Goal: Navigation & Orientation: Find specific page/section

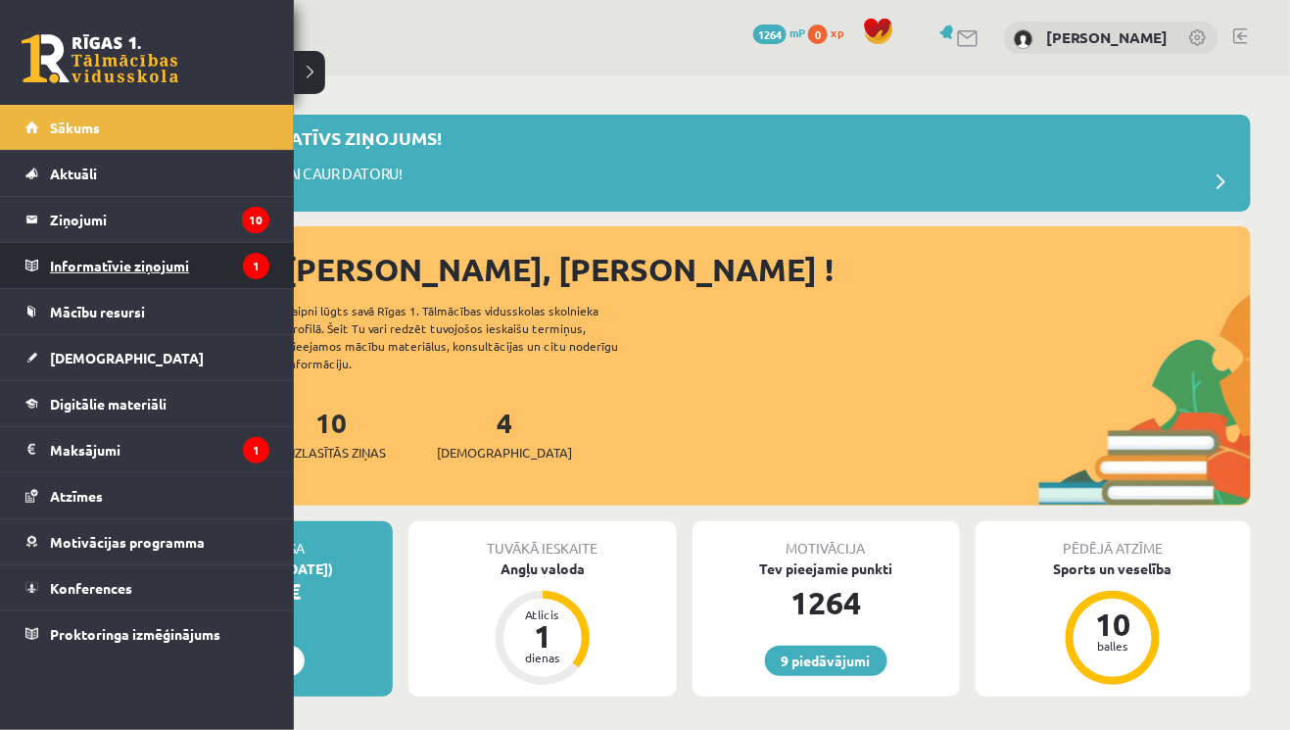
click at [140, 258] on legend "Informatīvie ziņojumi 1" at bounding box center [159, 265] width 219 height 45
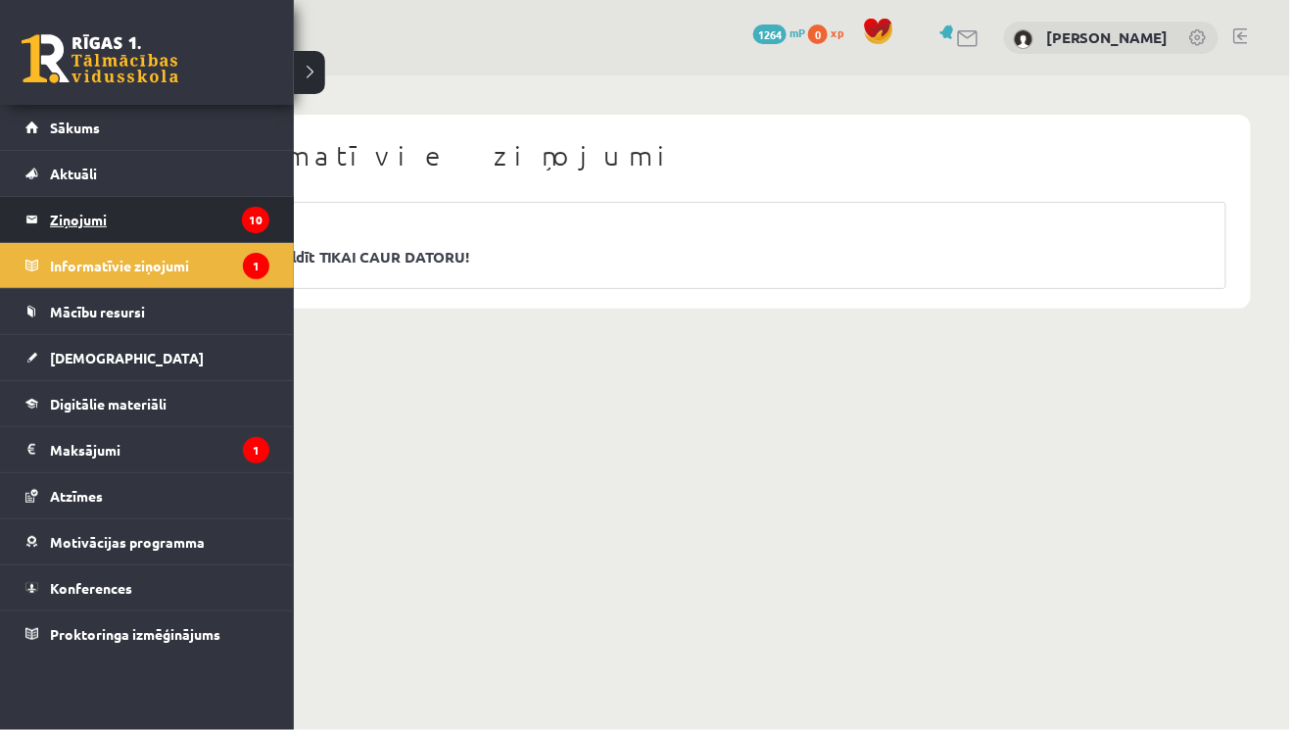
click at [84, 204] on legend "Ziņojumi 10" at bounding box center [159, 219] width 219 height 45
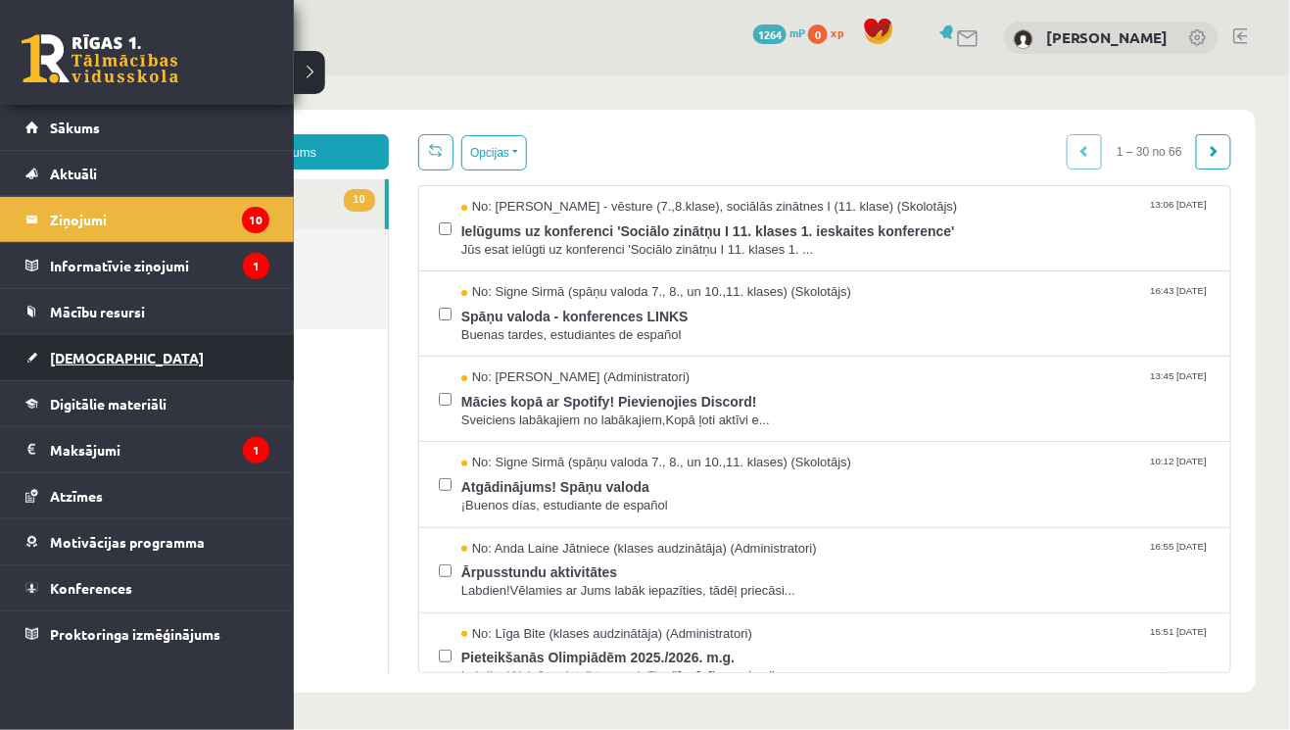
click at [68, 353] on span "[DEMOGRAPHIC_DATA]" at bounding box center [127, 358] width 154 height 18
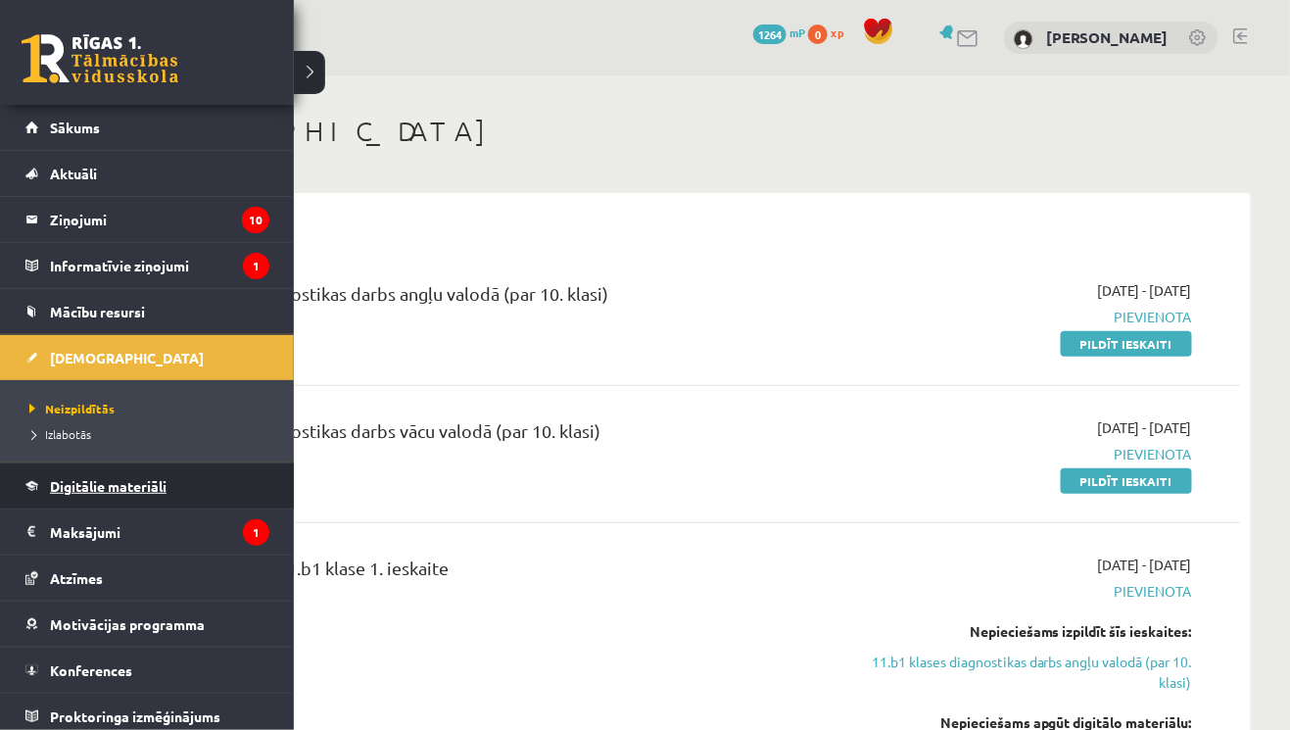
click at [75, 490] on span "Digitālie materiāli" at bounding box center [108, 486] width 117 height 18
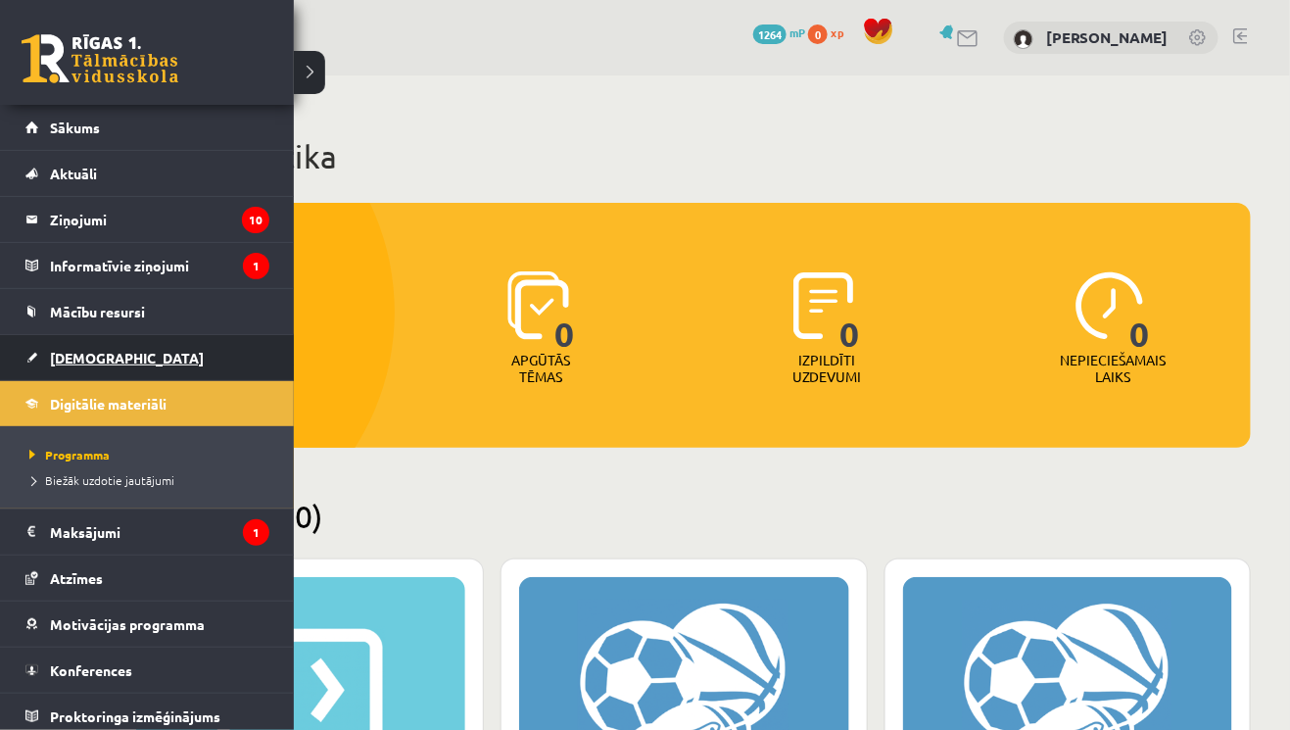
click at [100, 355] on span "[DEMOGRAPHIC_DATA]" at bounding box center [127, 358] width 154 height 18
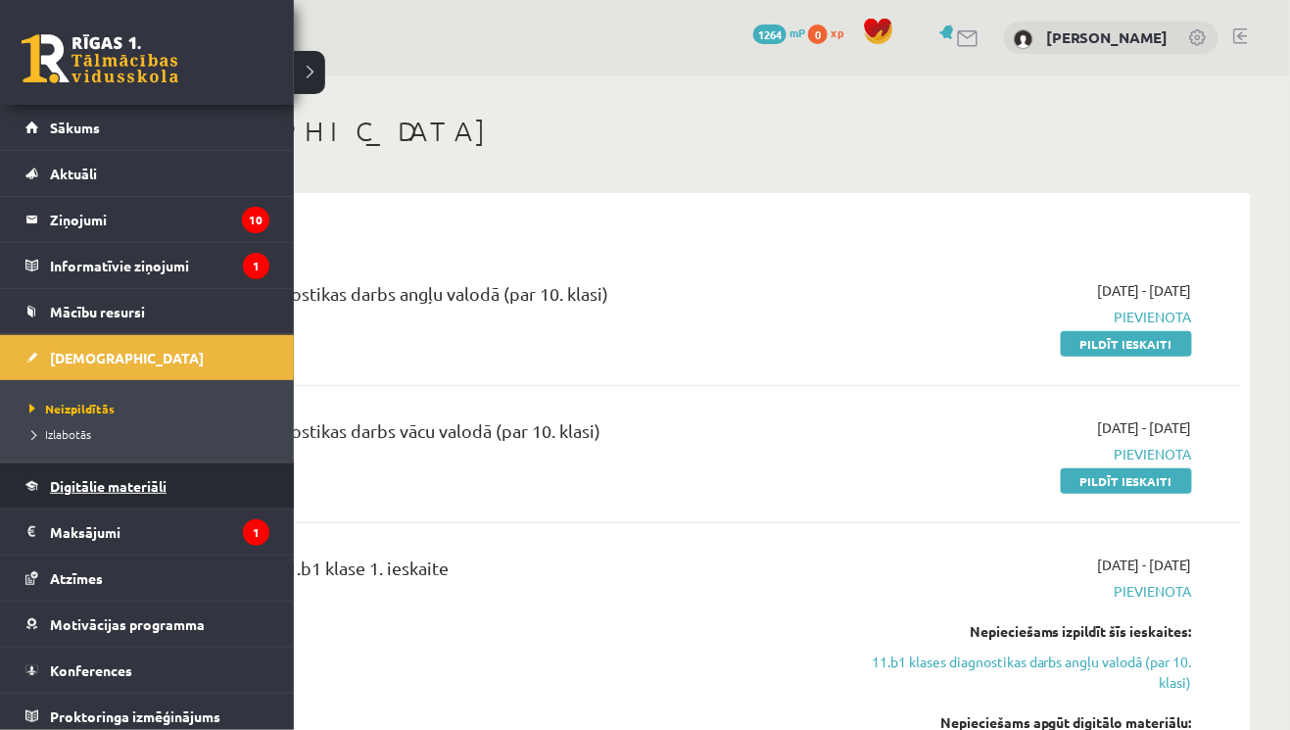
click at [139, 482] on span "Digitālie materiāli" at bounding box center [108, 486] width 117 height 18
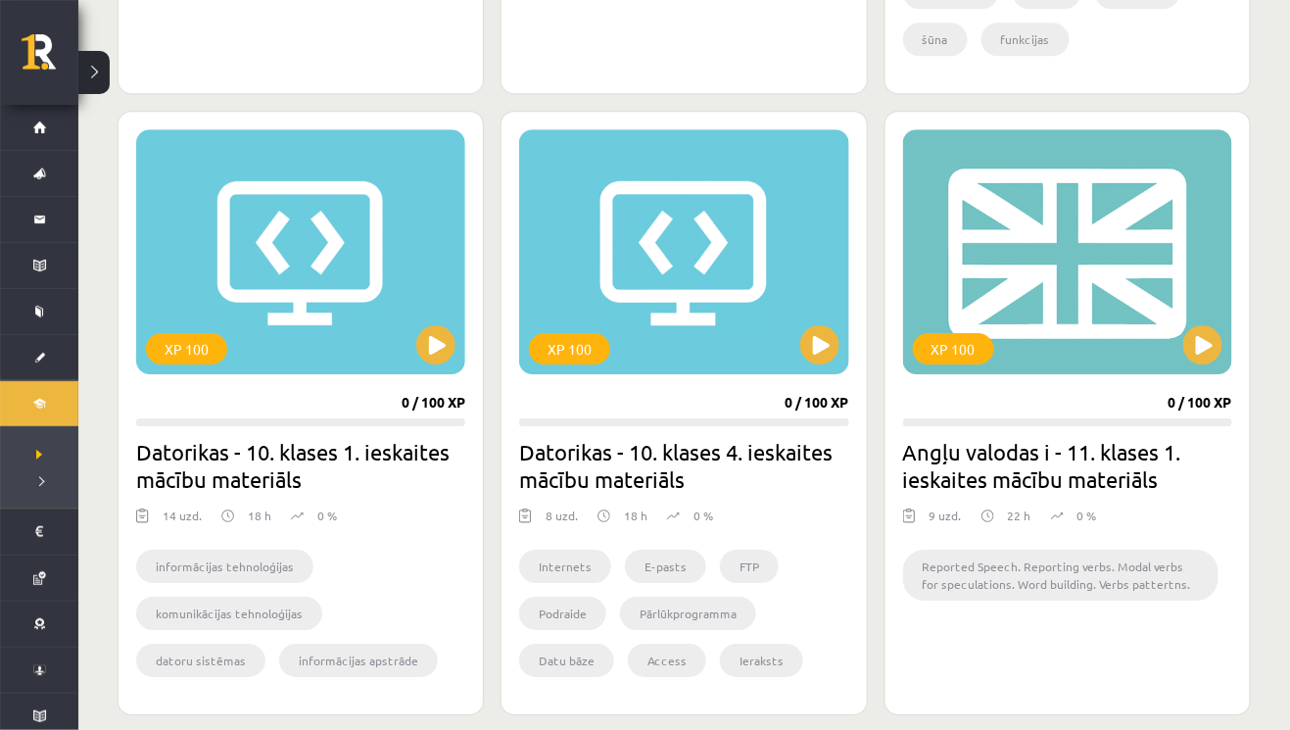
scroll to position [1688, 0]
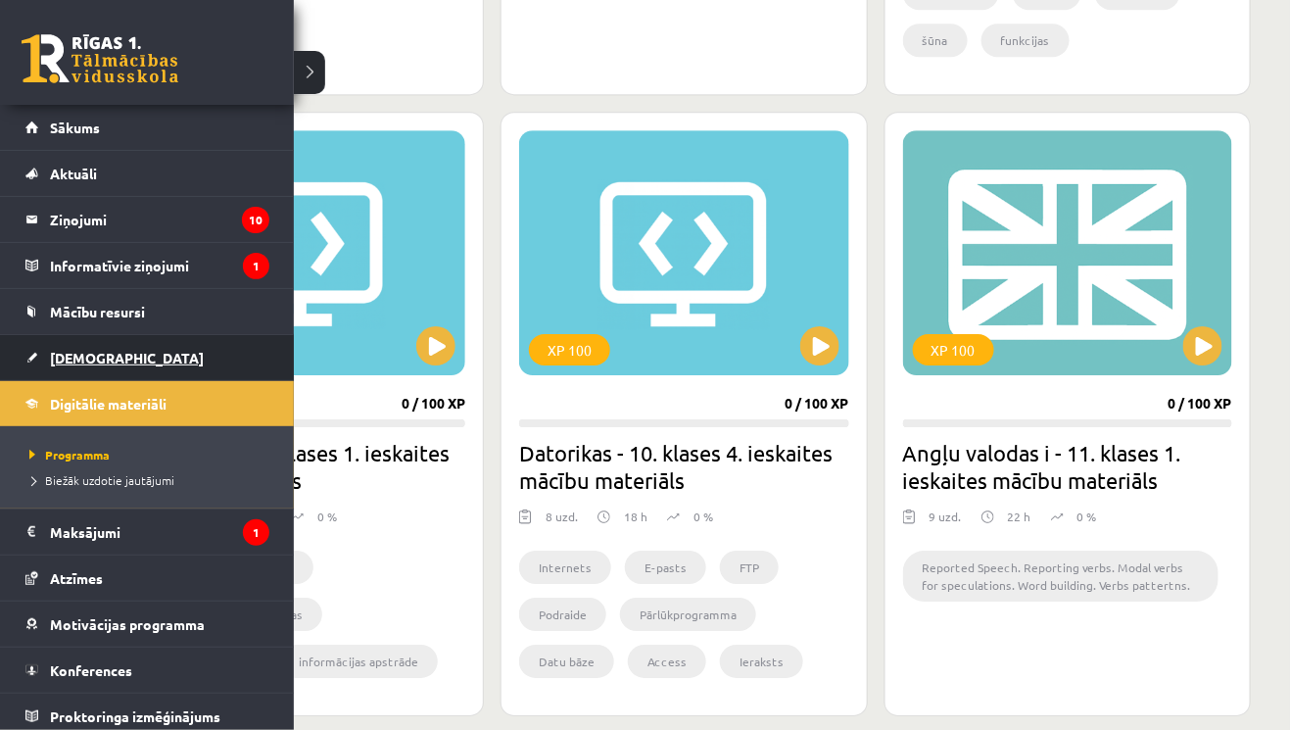
click at [78, 351] on span "[DEMOGRAPHIC_DATA]" at bounding box center [127, 358] width 154 height 18
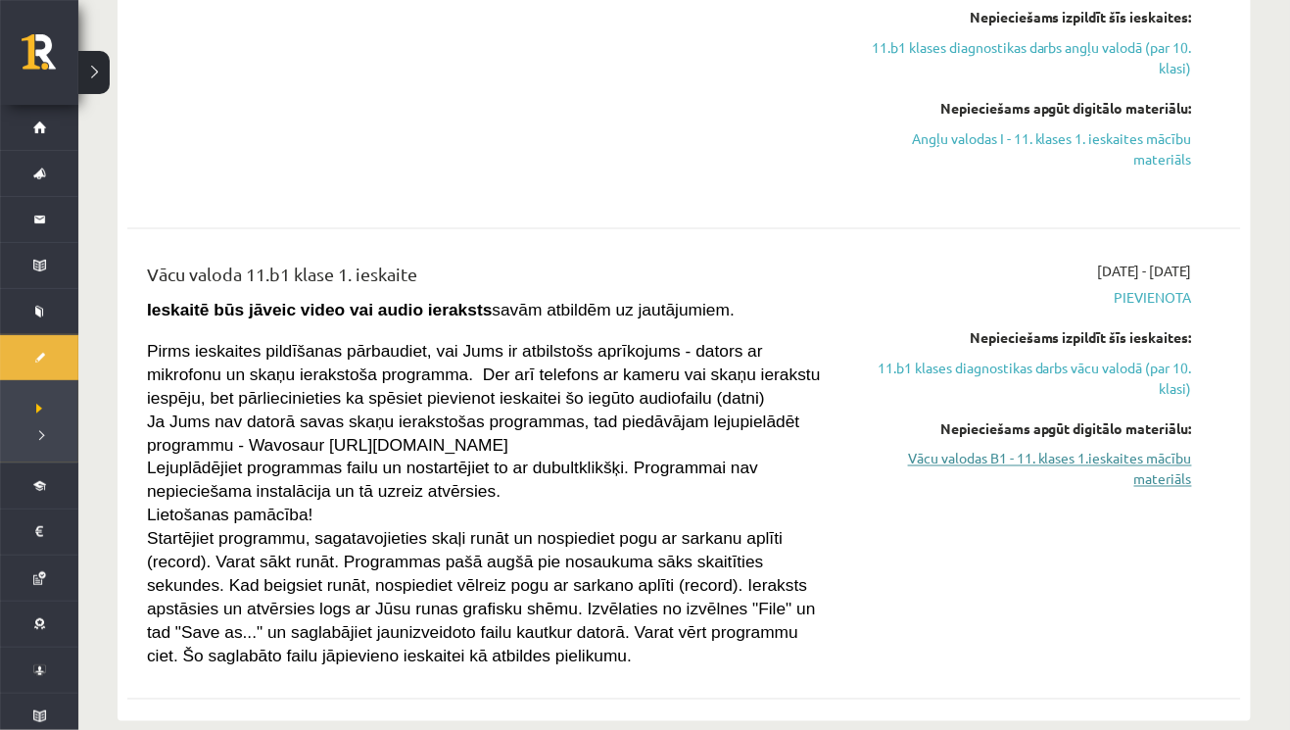
scroll to position [611, 0]
